Goal: Answer question/provide support: Share knowledge or assist other users

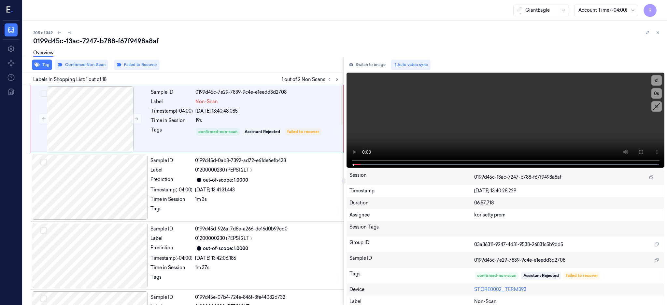
click at [92, 102] on div at bounding box center [90, 118] width 116 height 65
click at [98, 121] on div at bounding box center [90, 118] width 116 height 65
click at [644, 153] on icon at bounding box center [640, 152] width 5 height 5
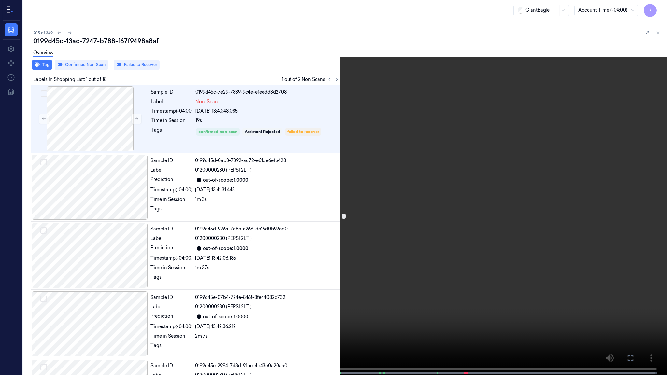
click at [368, 178] on video at bounding box center [333, 188] width 667 height 377
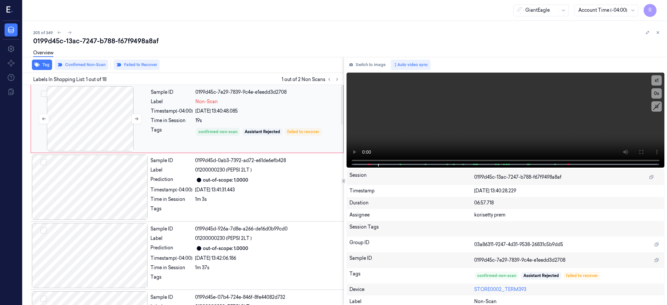
click at [102, 118] on div at bounding box center [90, 118] width 116 height 65
click at [138, 118] on icon at bounding box center [136, 119] width 5 height 5
click at [643, 153] on icon at bounding box center [641, 152] width 4 height 4
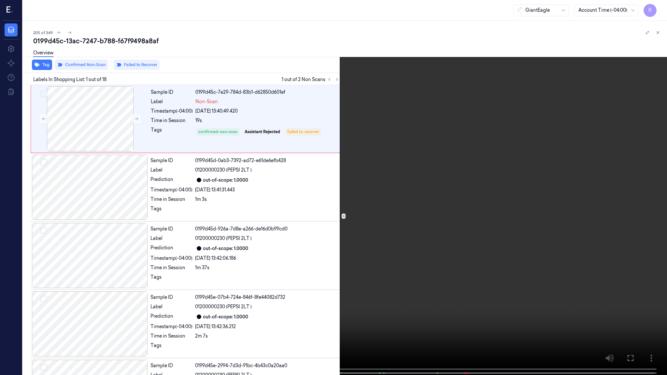
click at [316, 287] on video at bounding box center [333, 188] width 667 height 377
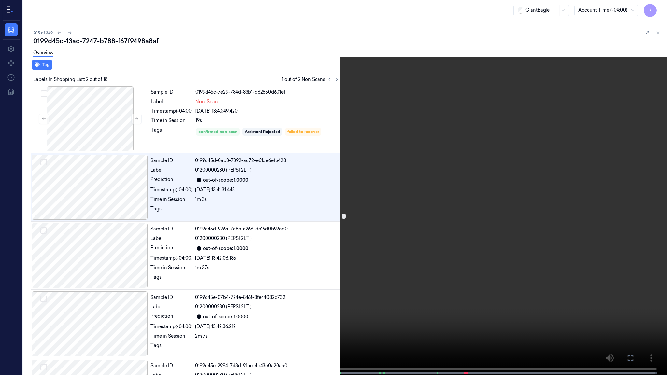
click at [251, 305] on video at bounding box center [333, 188] width 667 height 377
click at [239, 285] on video at bounding box center [333, 188] width 667 height 377
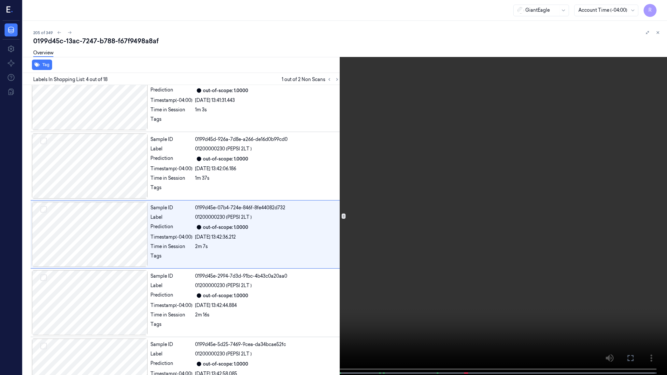
scroll to position [94, 0]
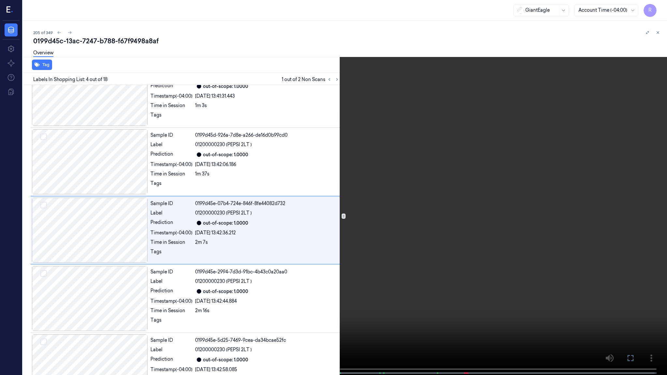
click at [388, 253] on video at bounding box center [333, 188] width 667 height 377
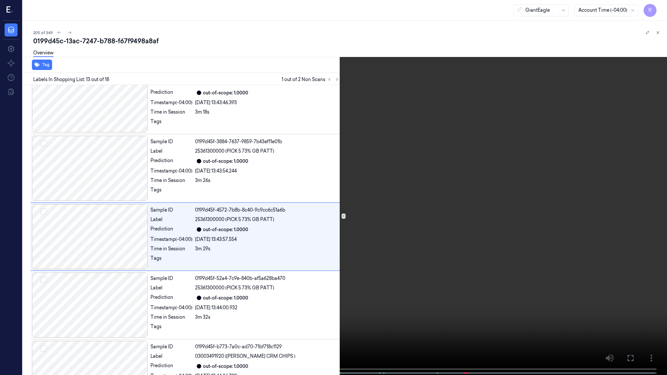
scroll to position [710, 0]
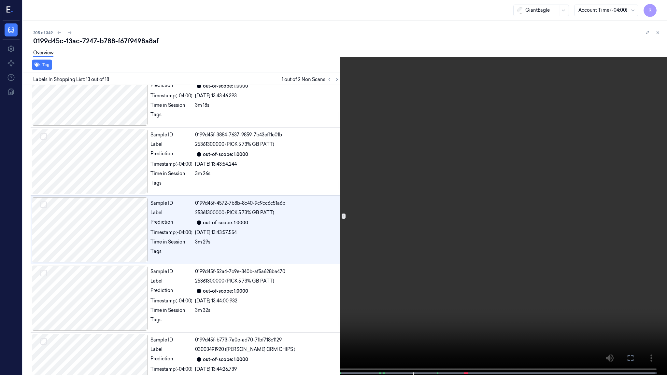
click at [430, 305] on video at bounding box center [333, 188] width 667 height 377
click at [502, 296] on video at bounding box center [333, 188] width 667 height 377
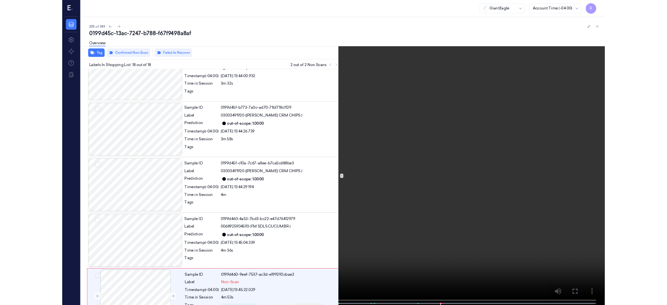
scroll to position [943, 0]
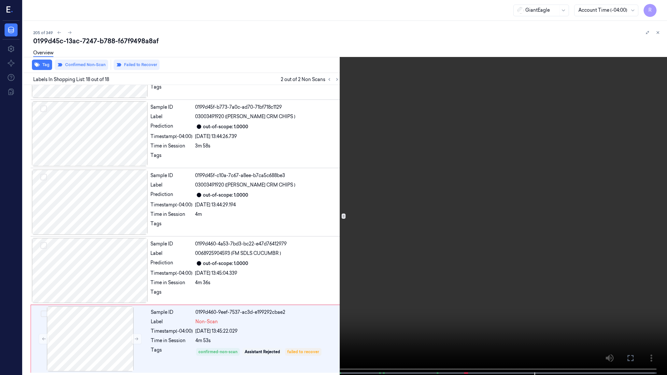
click at [381, 253] on video at bounding box center [333, 188] width 667 height 377
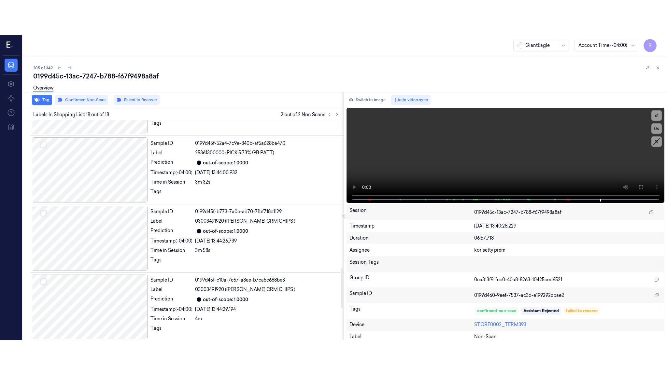
scroll to position [1013, 0]
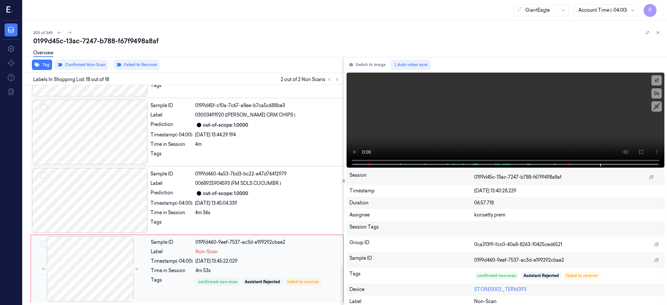
drag, startPoint x: 353, startPoint y: 146, endPoint x: 336, endPoint y: 284, distance: 139.9
click at [343, 288] on div at bounding box center [342, 285] width 2 height 39
click at [110, 273] on div at bounding box center [90, 268] width 116 height 65
click at [646, 153] on button at bounding box center [641, 152] width 10 height 10
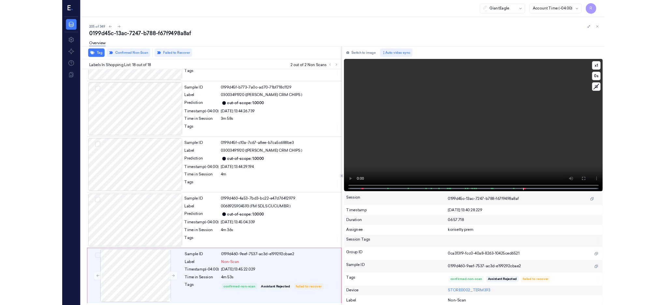
scroll to position [944, 0]
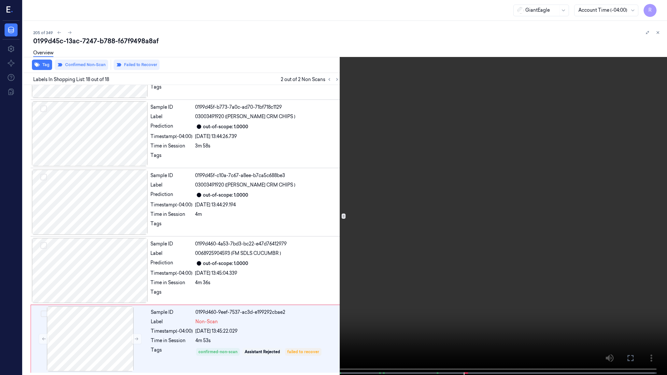
click at [416, 252] on video at bounding box center [333, 188] width 667 height 377
click at [657, 4] on button "x 1" at bounding box center [659, 8] width 10 height 10
click at [659, 12] on button "x 2" at bounding box center [659, 8] width 10 height 10
click at [654, 8] on button "x 4" at bounding box center [659, 8] width 10 height 10
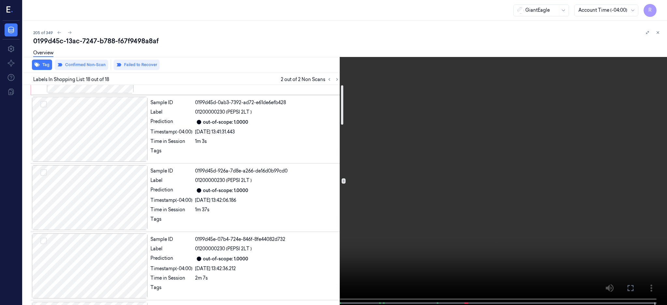
scroll to position [0, 0]
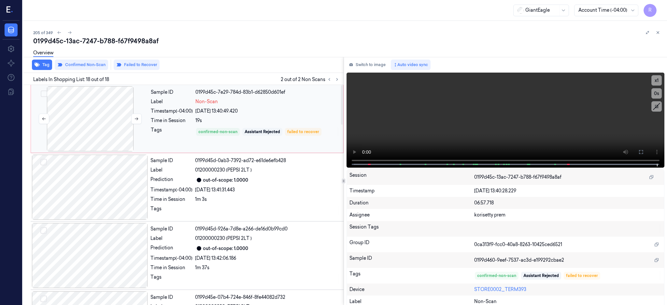
click at [103, 122] on div at bounding box center [90, 118] width 116 height 65
click at [644, 154] on icon at bounding box center [640, 152] width 5 height 5
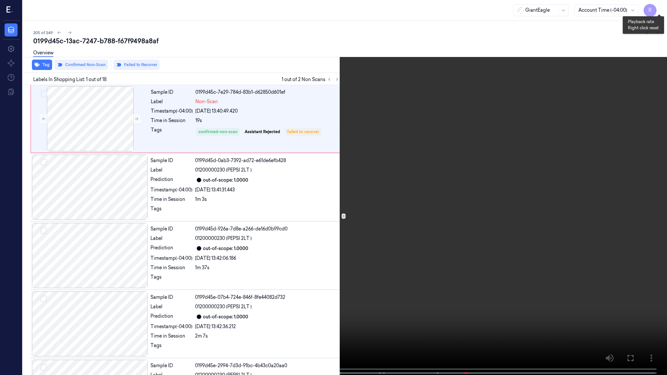
click at [662, 12] on button "x 1" at bounding box center [659, 8] width 10 height 10
click at [662, 12] on button "x 2" at bounding box center [659, 8] width 10 height 10
click at [344, 32] on video at bounding box center [333, 188] width 667 height 377
click at [661, 5] on button "x 4" at bounding box center [659, 8] width 10 height 10
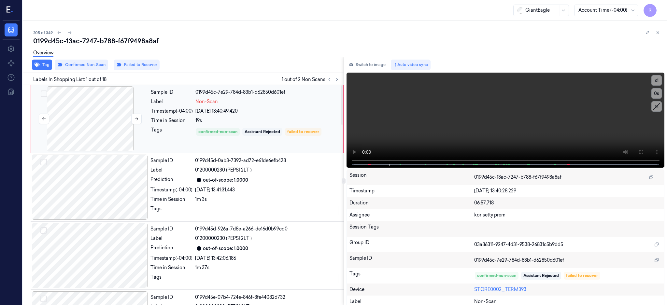
click at [95, 117] on div at bounding box center [90, 118] width 116 height 65
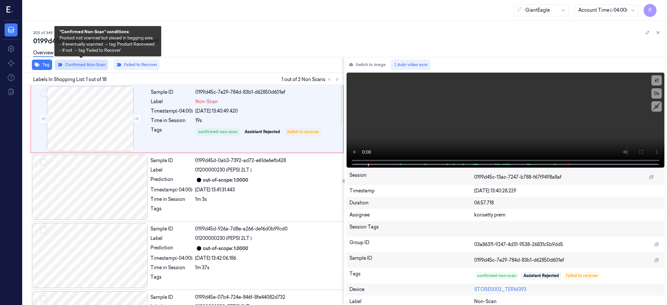
click at [81, 66] on button "Confirmed Non-Scan" at bounding box center [81, 65] width 53 height 10
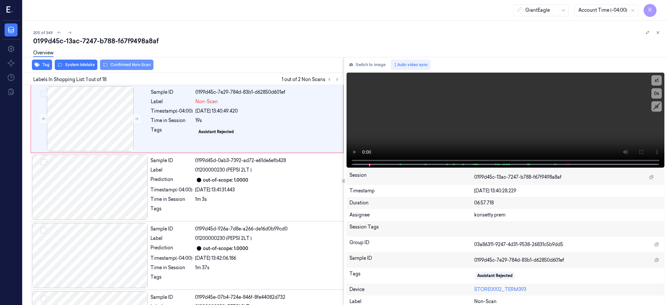
click at [81, 66] on button "System Mistake" at bounding box center [76, 65] width 43 height 10
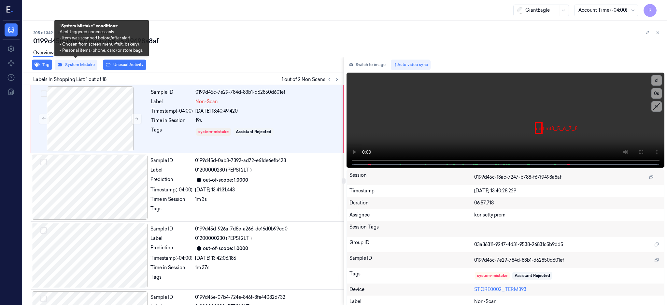
click at [81, 66] on button "System Mistake" at bounding box center [76, 65] width 43 height 10
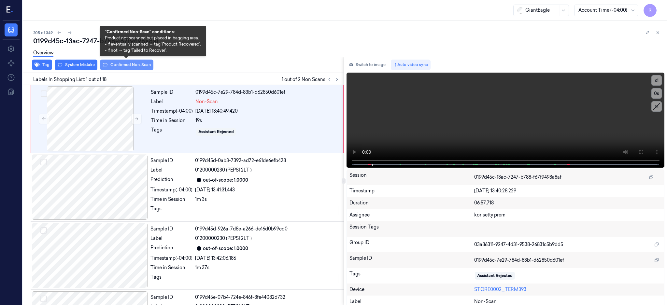
click at [128, 69] on button "Confirmed Non-Scan" at bounding box center [126, 65] width 53 height 10
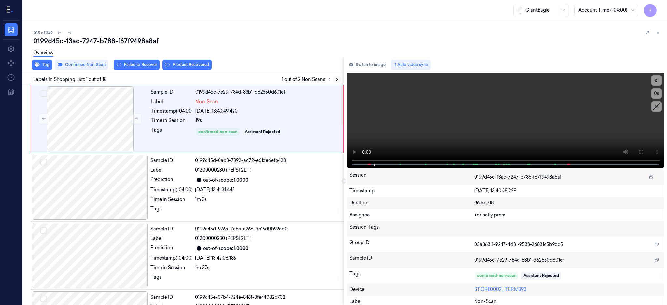
click at [339, 80] on icon at bounding box center [337, 79] width 5 height 5
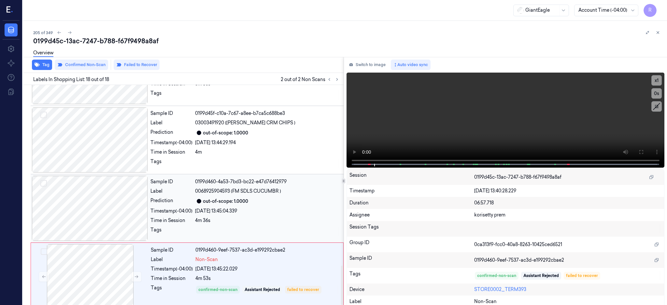
scroll to position [1013, 0]
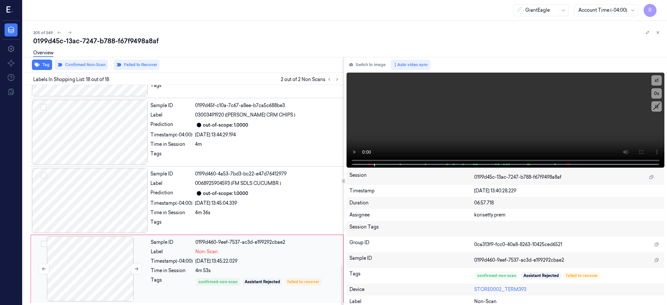
click at [127, 255] on div at bounding box center [90, 268] width 116 height 65
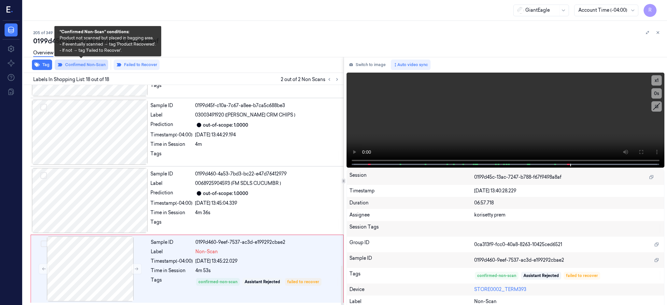
click at [89, 65] on button "Confirmed Non-Scan" at bounding box center [81, 65] width 53 height 10
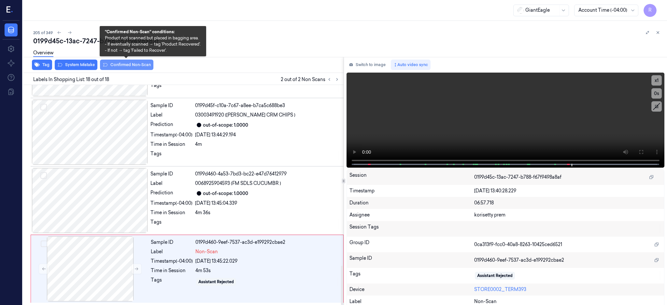
click at [127, 65] on button "Confirmed Non-Scan" at bounding box center [126, 65] width 53 height 10
